Goal: Information Seeking & Learning: Learn about a topic

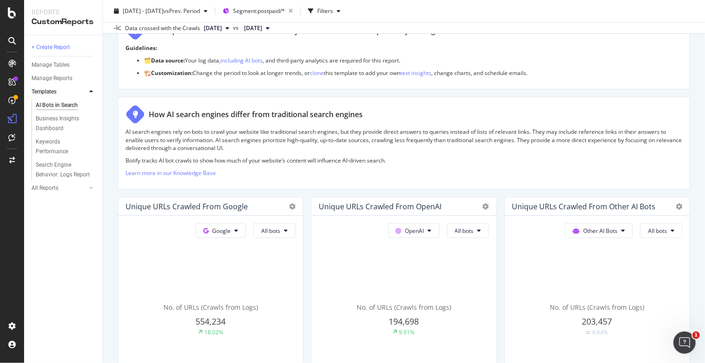
scroll to position [93, 0]
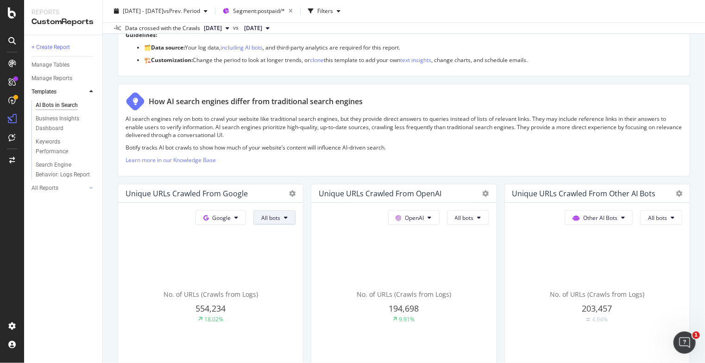
click at [274, 222] on button "All bots" at bounding box center [274, 217] width 42 height 15
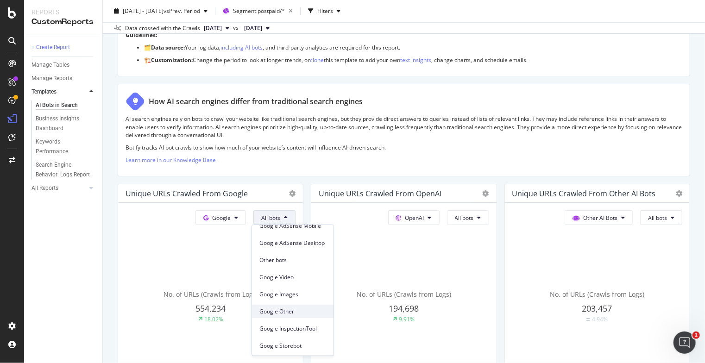
scroll to position [8, 0]
